Goal: Check status: Check status

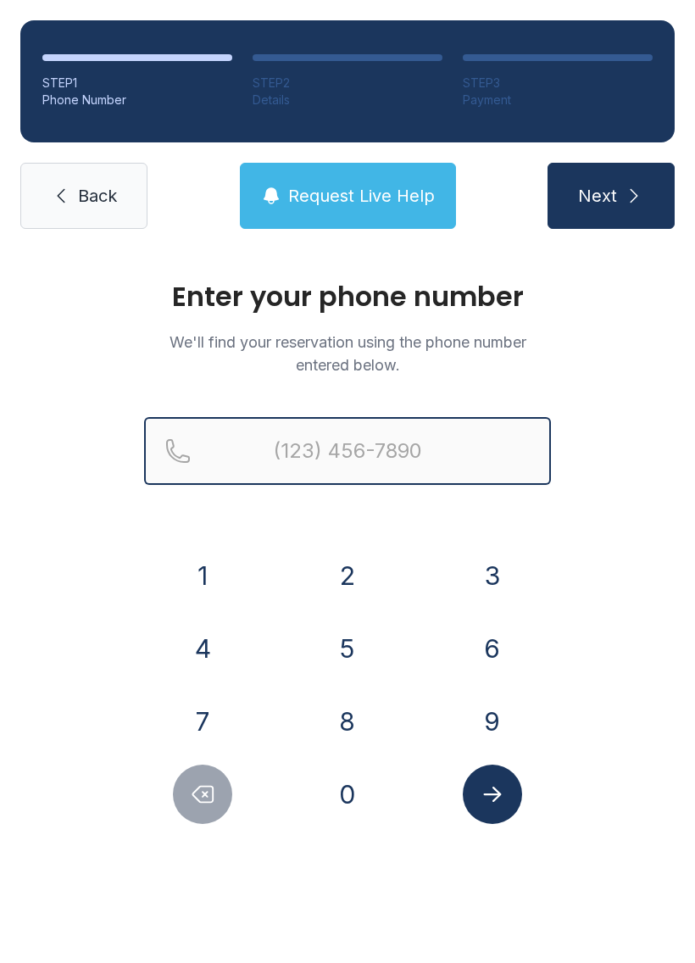
click at [343, 476] on input "Reservation phone number" at bounding box center [347, 451] width 407 height 68
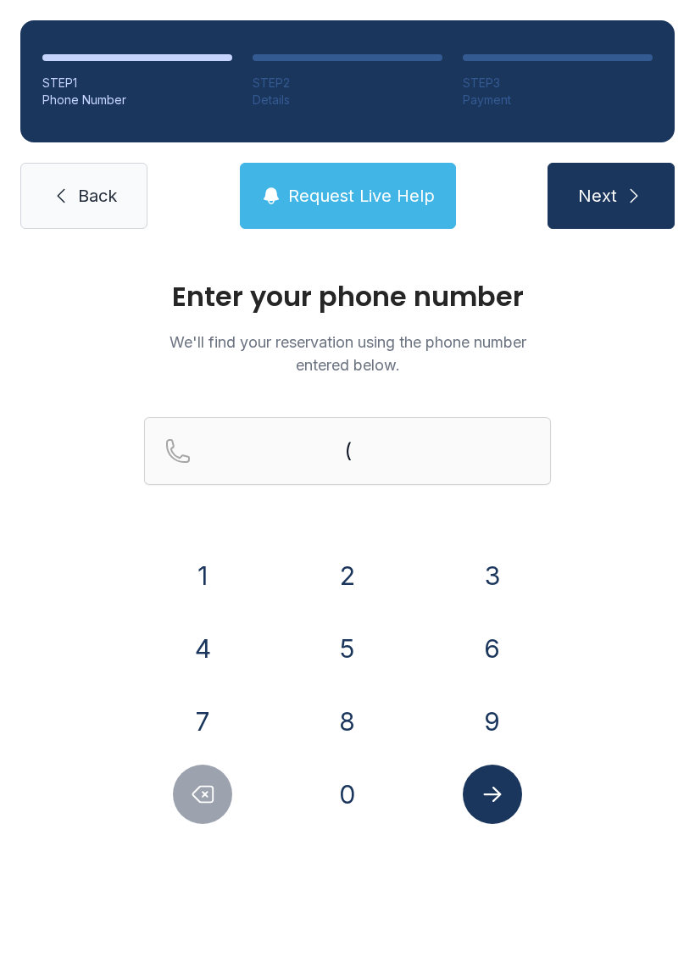
click at [194, 651] on button "4" at bounding box center [202, 648] width 59 height 59
click at [194, 708] on button "7" at bounding box center [202, 721] width 59 height 59
click at [351, 796] on button "0" at bounding box center [347, 794] width 59 height 59
click at [218, 642] on button "4" at bounding box center [202, 648] width 59 height 59
click at [365, 721] on button "8" at bounding box center [347, 721] width 59 height 59
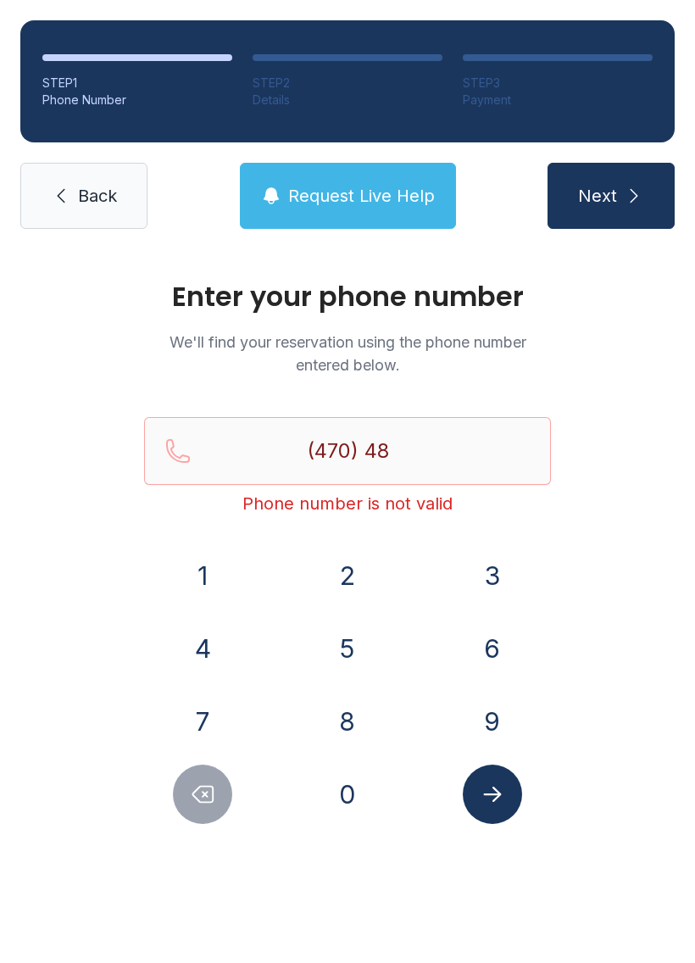
click at [182, 788] on button "Delete number" at bounding box center [202, 794] width 59 height 59
click at [337, 650] on button "5" at bounding box center [347, 648] width 59 height 59
click at [338, 587] on button "2" at bounding box center [347, 575] width 59 height 59
click at [194, 647] on button "4" at bounding box center [202, 648] width 59 height 59
click at [344, 723] on button "8" at bounding box center [347, 721] width 59 height 59
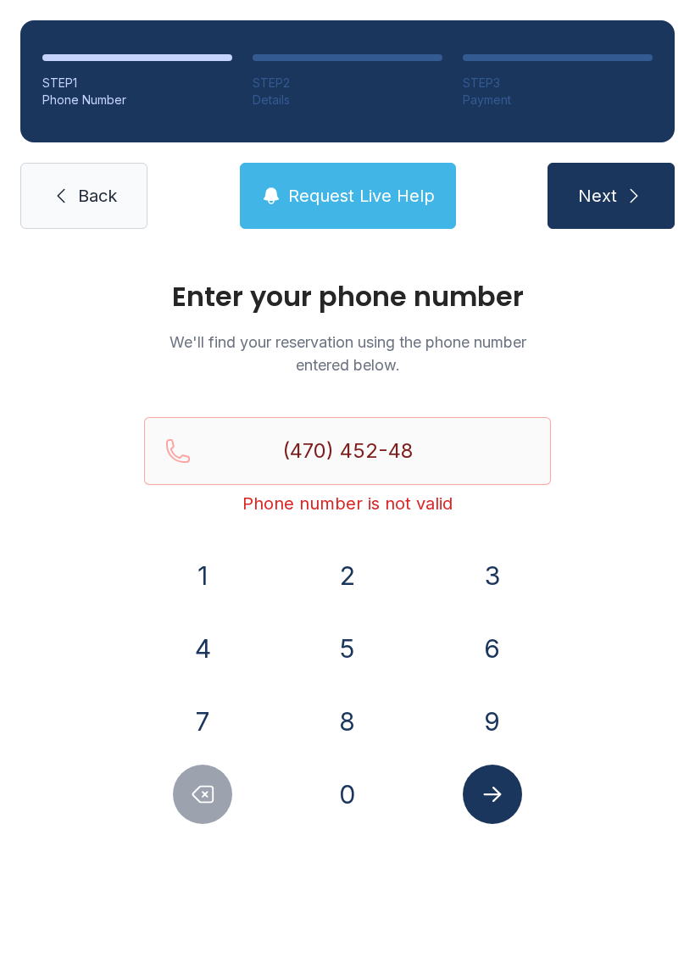
click at [349, 573] on button "2" at bounding box center [347, 575] width 59 height 59
click at [487, 649] on button "6" at bounding box center [492, 648] width 59 height 59
type input "[PHONE_NUMBER]"
click at [531, 789] on div at bounding box center [492, 794] width 118 height 59
click at [495, 782] on icon "Submit lookup form" at bounding box center [492, 794] width 25 height 25
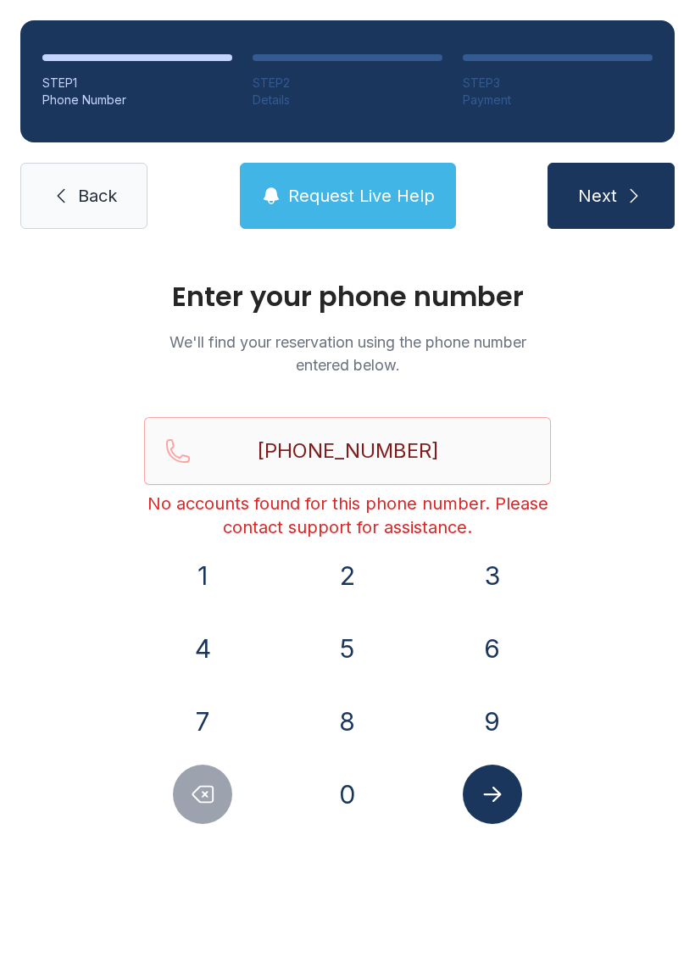
click at [466, 413] on div "Enter your phone number We'll find your reservation using the phone number ente…" at bounding box center [347, 553] width 407 height 541
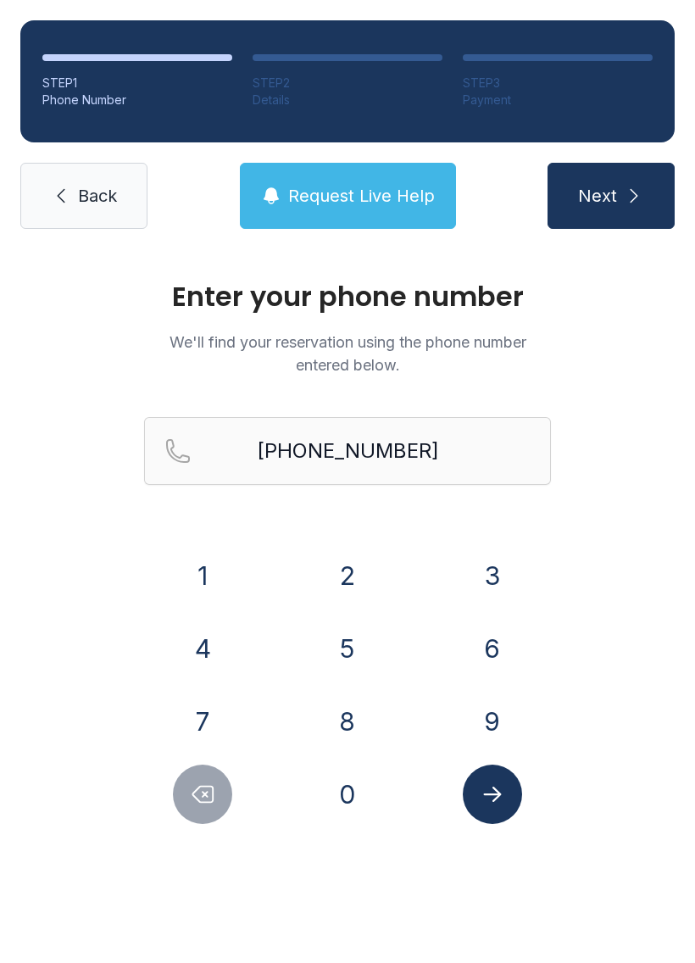
click at [219, 760] on div "1 2 3 4 5 6 7 8 9 0" at bounding box center [347, 685] width 407 height 278
click at [81, 199] on span "Back" at bounding box center [97, 196] width 39 height 24
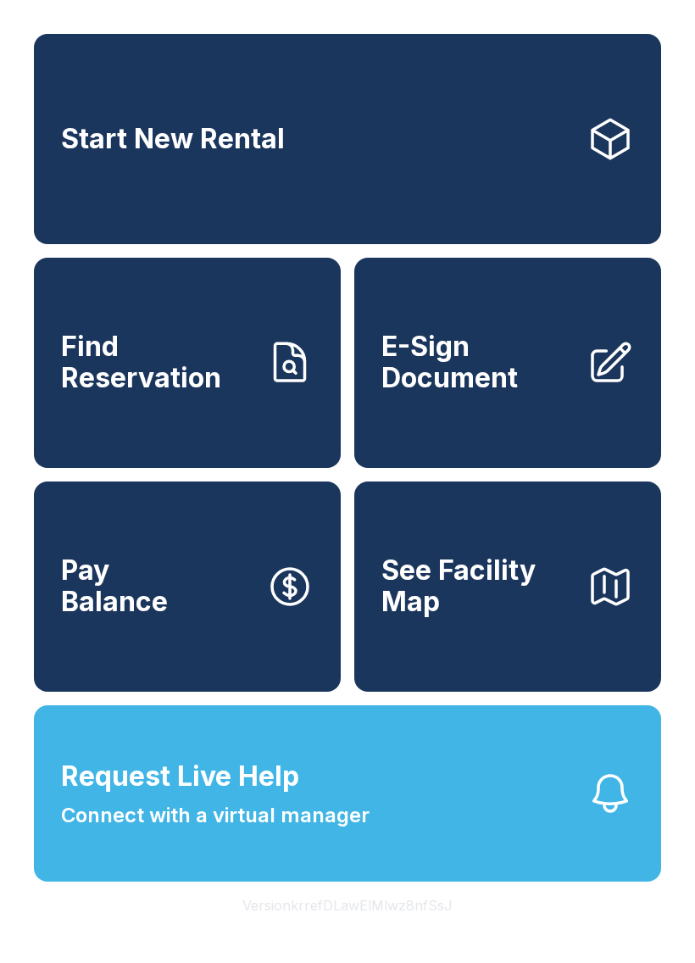
click at [159, 385] on span "Find Reservation" at bounding box center [157, 362] width 192 height 62
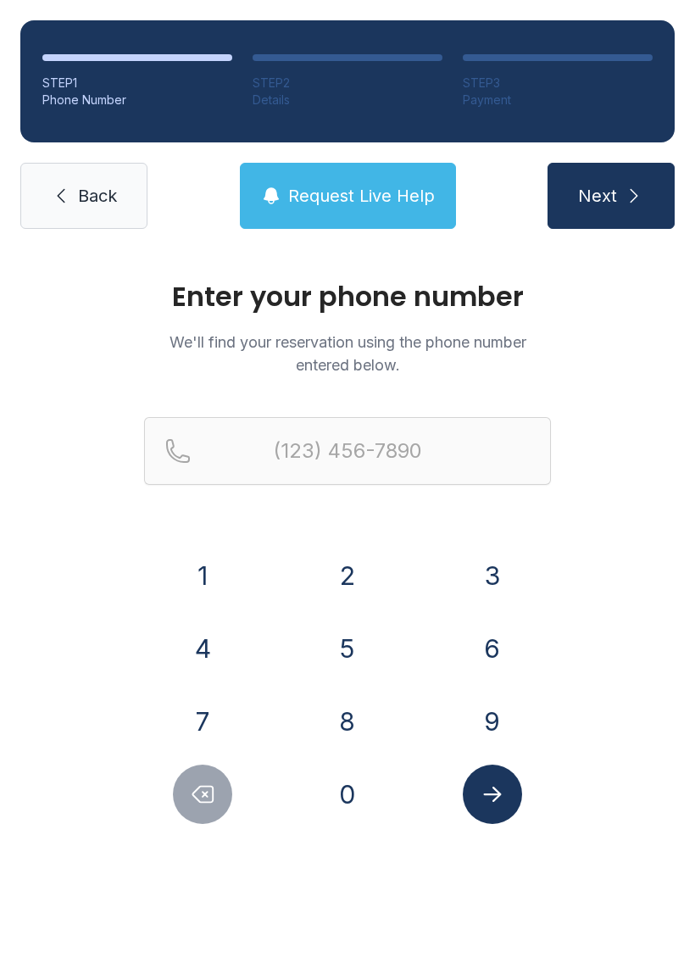
click at [343, 718] on button "8" at bounding box center [347, 721] width 59 height 59
click at [500, 732] on button "9" at bounding box center [492, 721] width 59 height 59
click at [352, 725] on button "8" at bounding box center [347, 721] width 59 height 59
click at [349, 794] on button "0" at bounding box center [347, 794] width 59 height 59
click at [208, 638] on button "4" at bounding box center [202, 648] width 59 height 59
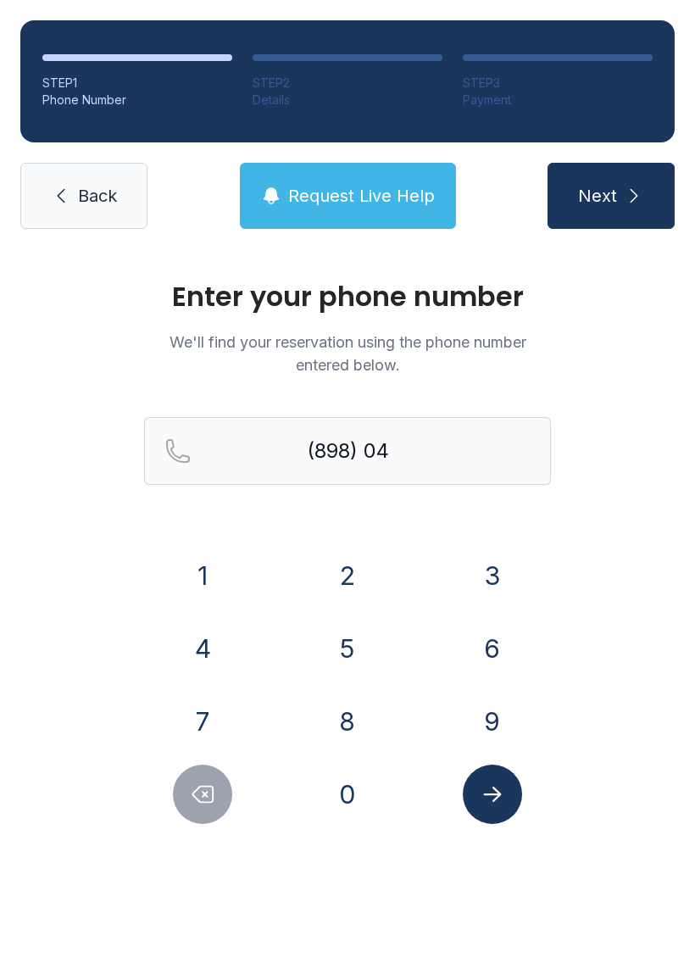
click at [346, 800] on button "0" at bounding box center [347, 794] width 59 height 59
click at [337, 706] on button "8" at bounding box center [347, 721] width 59 height 59
click at [202, 573] on button "1" at bounding box center [202, 575] width 59 height 59
click at [591, 207] on span "Next" at bounding box center [597, 196] width 39 height 24
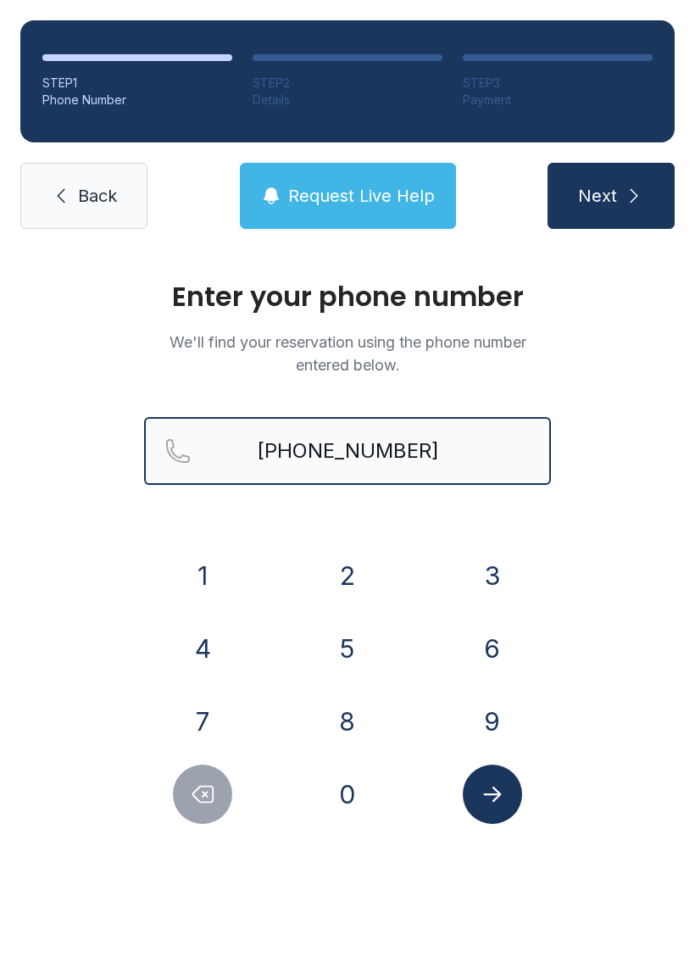
click at [610, 196] on button "Next" at bounding box center [611, 196] width 127 height 66
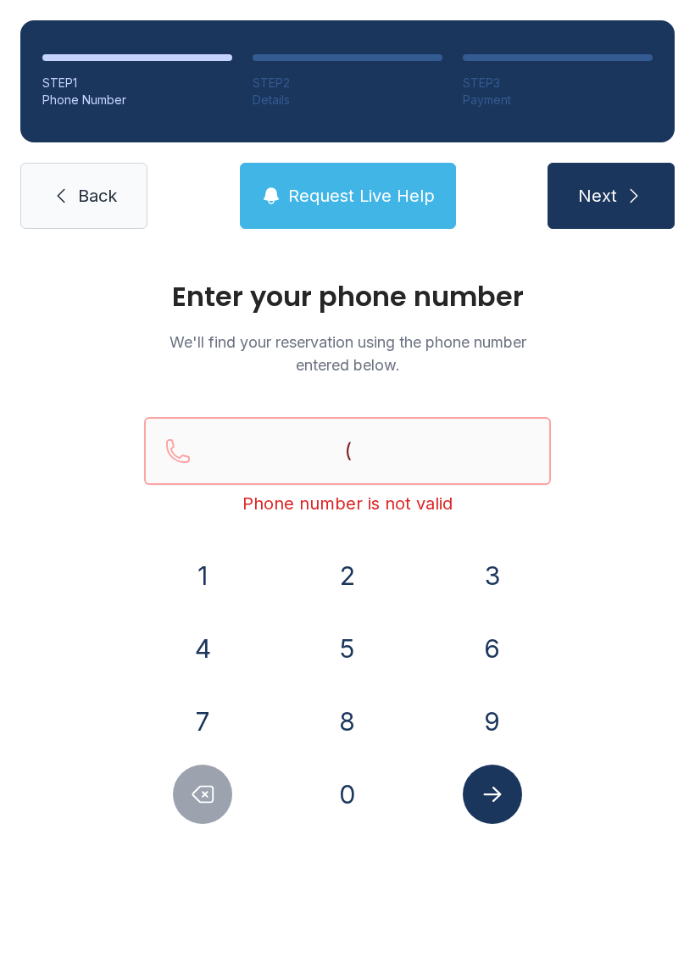
type input "("
